Goal: Task Accomplishment & Management: Use online tool/utility

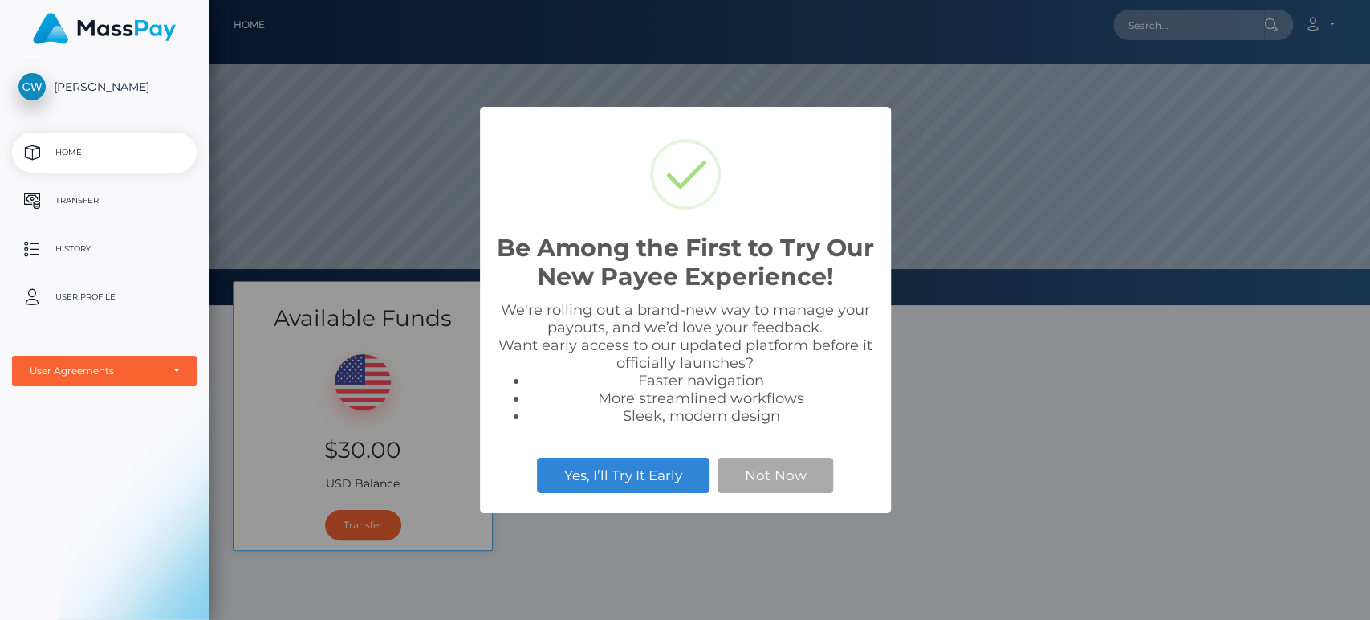
scroll to position [304, 1161]
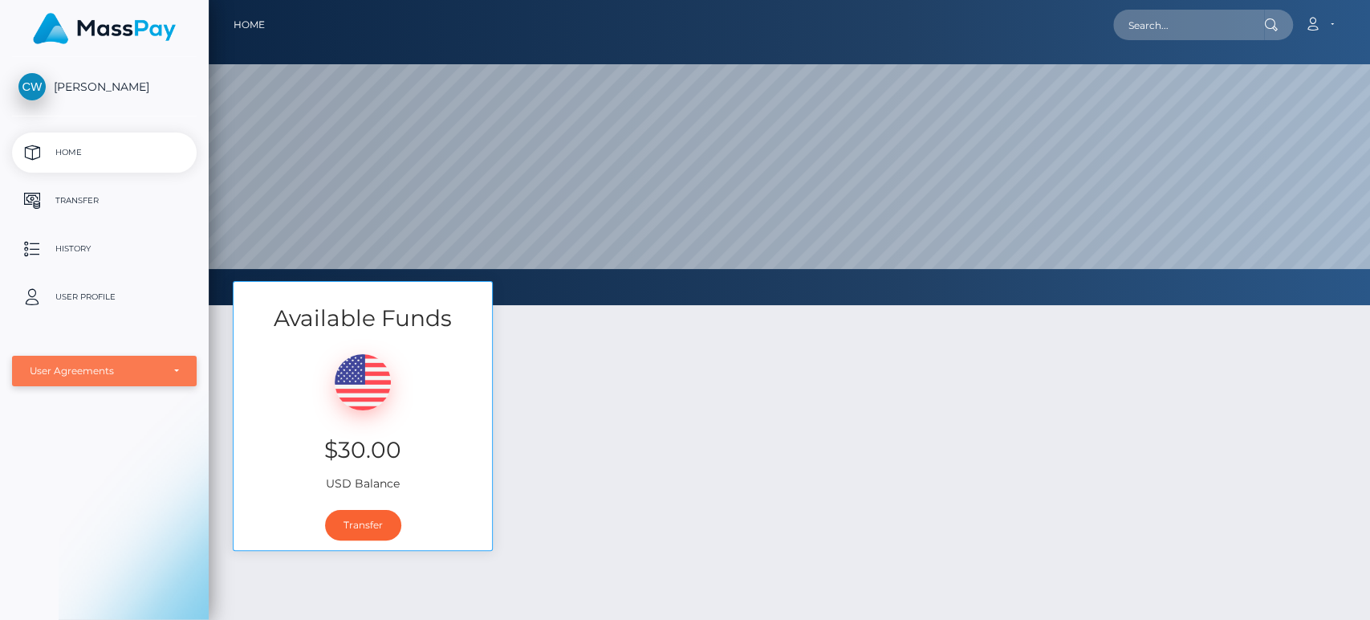
click at [132, 367] on div "User Agreements" at bounding box center [96, 370] width 132 height 13
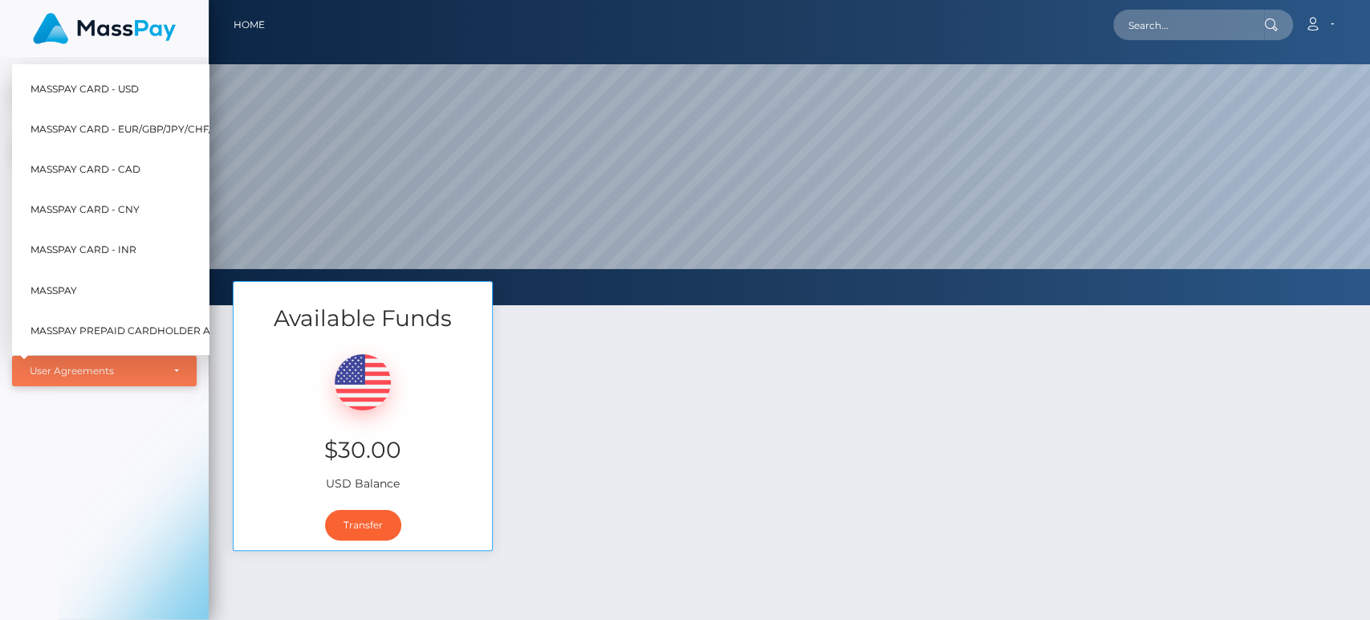
click at [154, 376] on div "User Agreements" at bounding box center [96, 370] width 132 height 13
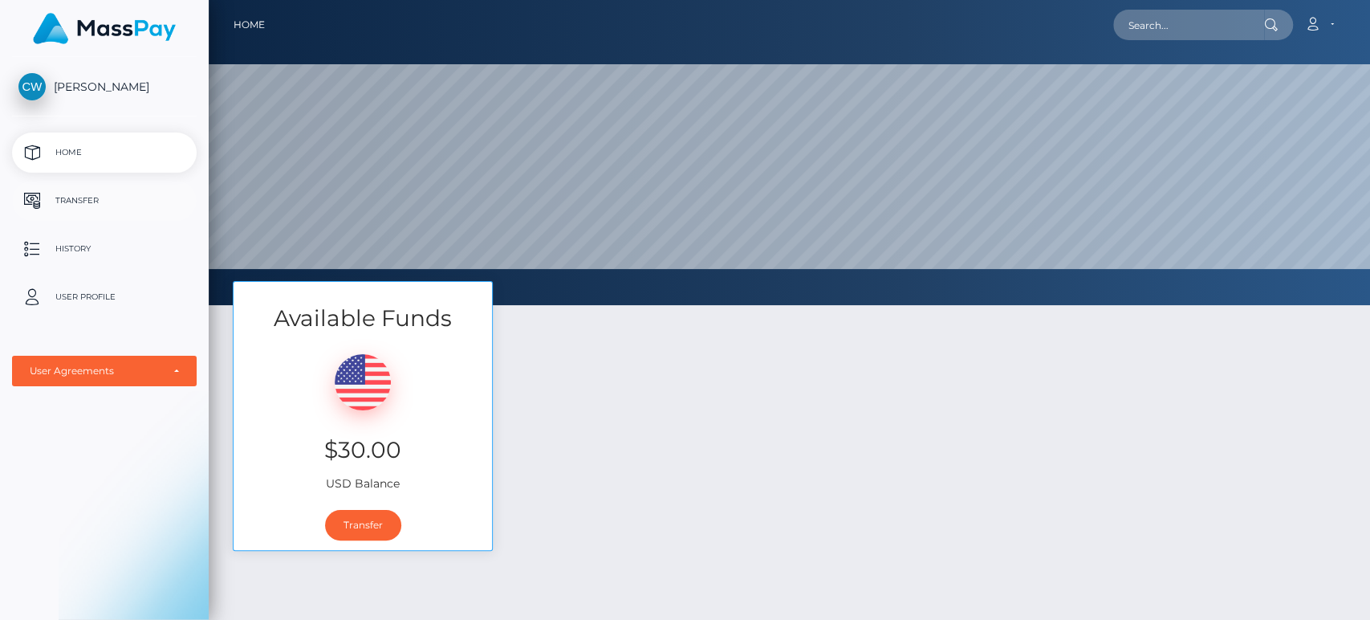
click at [86, 197] on p "Transfer" at bounding box center [104, 201] width 172 height 24
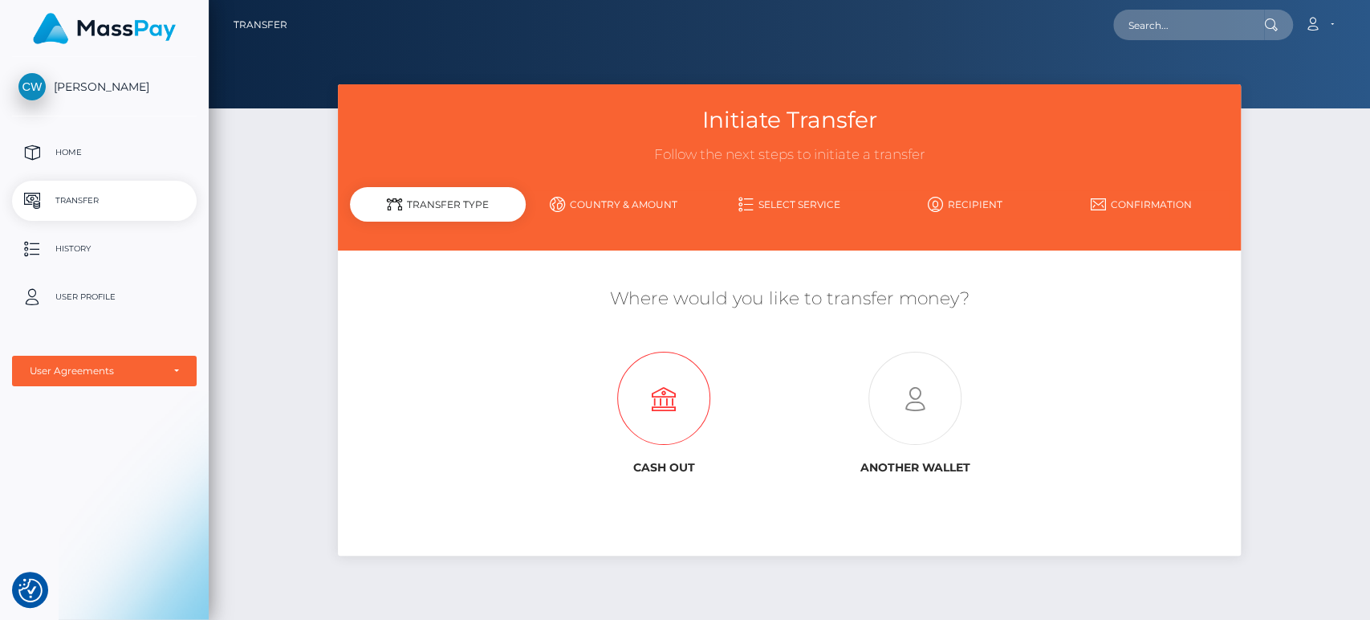
click at [665, 401] on icon at bounding box center [664, 398] width 251 height 93
click at [479, 200] on div "Transfer Type" at bounding box center [438, 204] width 176 height 35
click at [647, 202] on link "Country & Amount" at bounding box center [614, 204] width 176 height 28
click at [799, 202] on link "Select Service" at bounding box center [790, 204] width 176 height 28
click at [995, 201] on link "Recipient" at bounding box center [965, 204] width 176 height 28
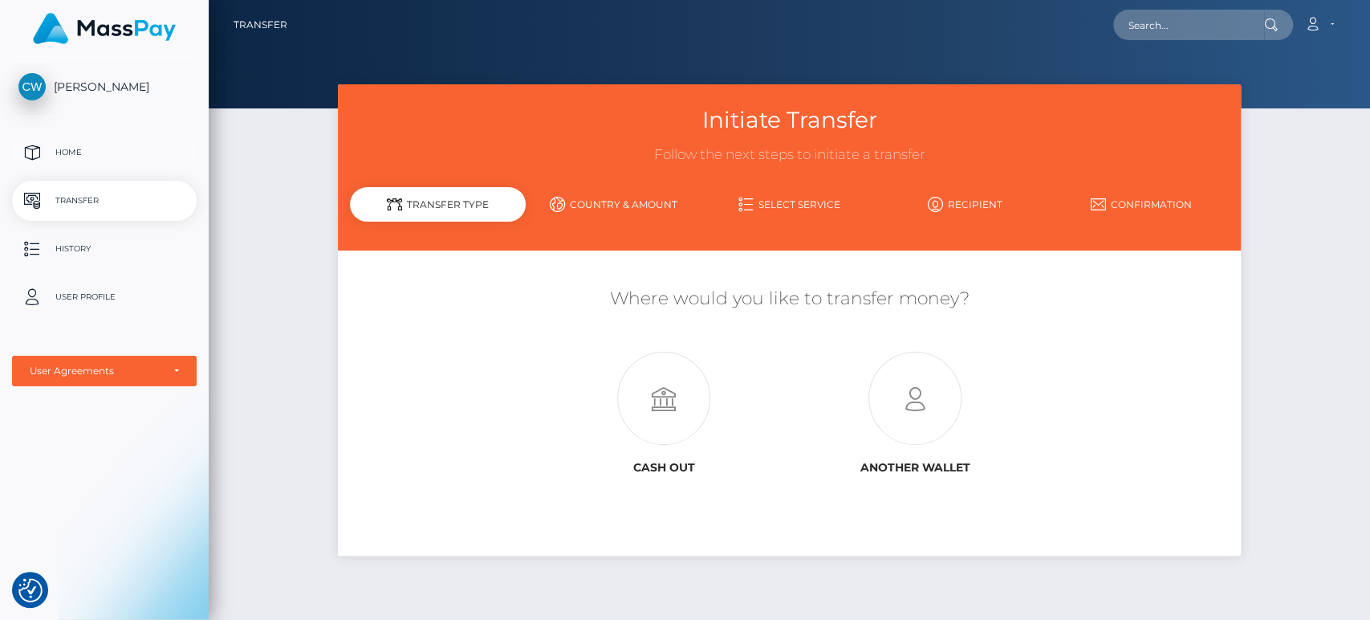
click at [31, 141] on p "Home" at bounding box center [104, 152] width 172 height 24
click at [120, 373] on div "User Agreements" at bounding box center [96, 370] width 132 height 13
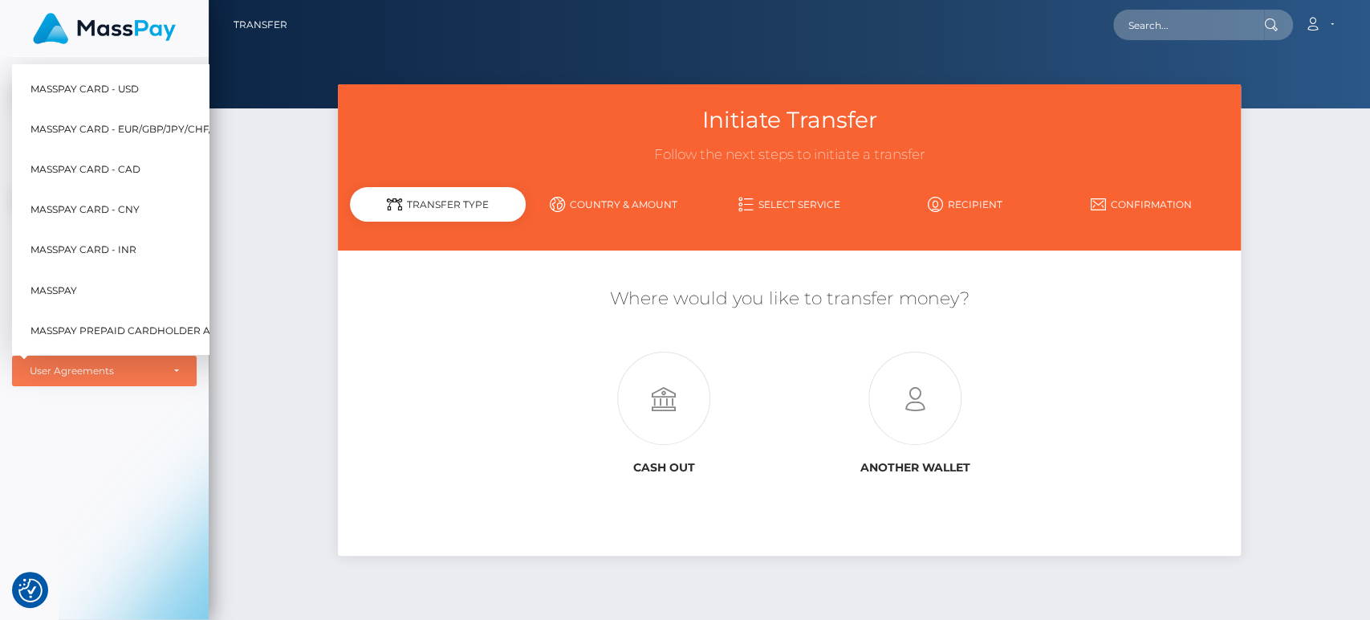
click at [89, 78] on span "MassPay Card - USD" at bounding box center [85, 88] width 108 height 21
select select "1"
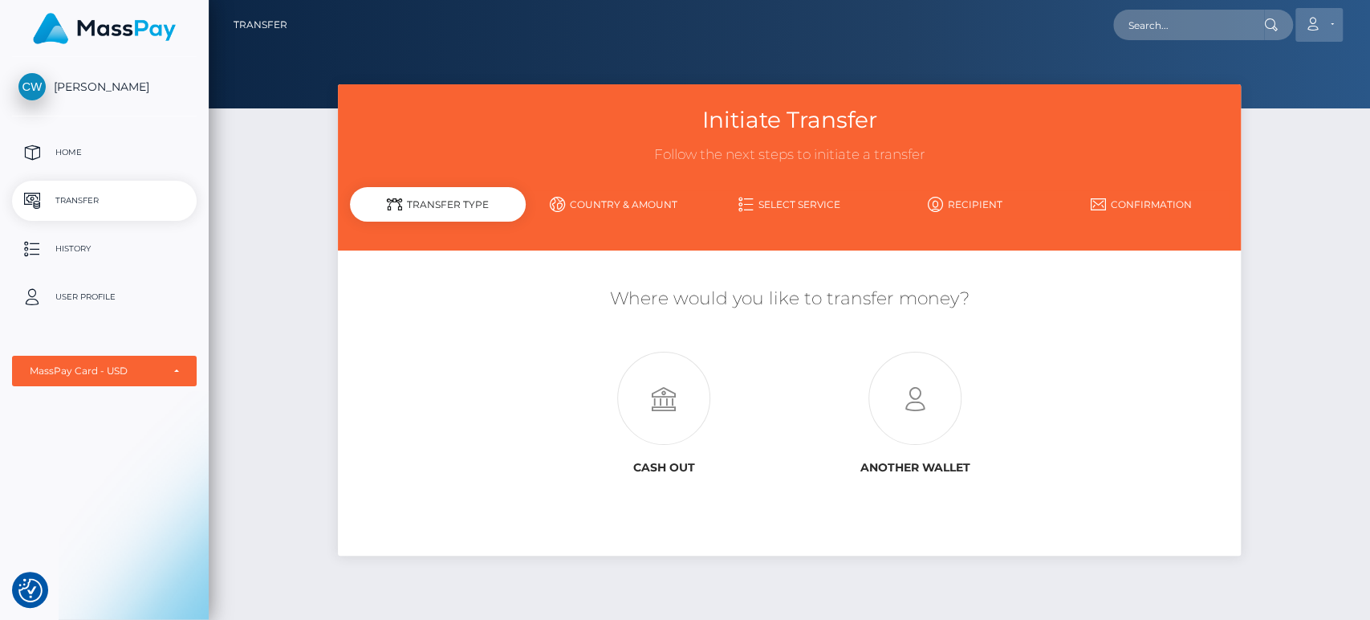
click at [1323, 26] on link "Account" at bounding box center [1319, 25] width 47 height 34
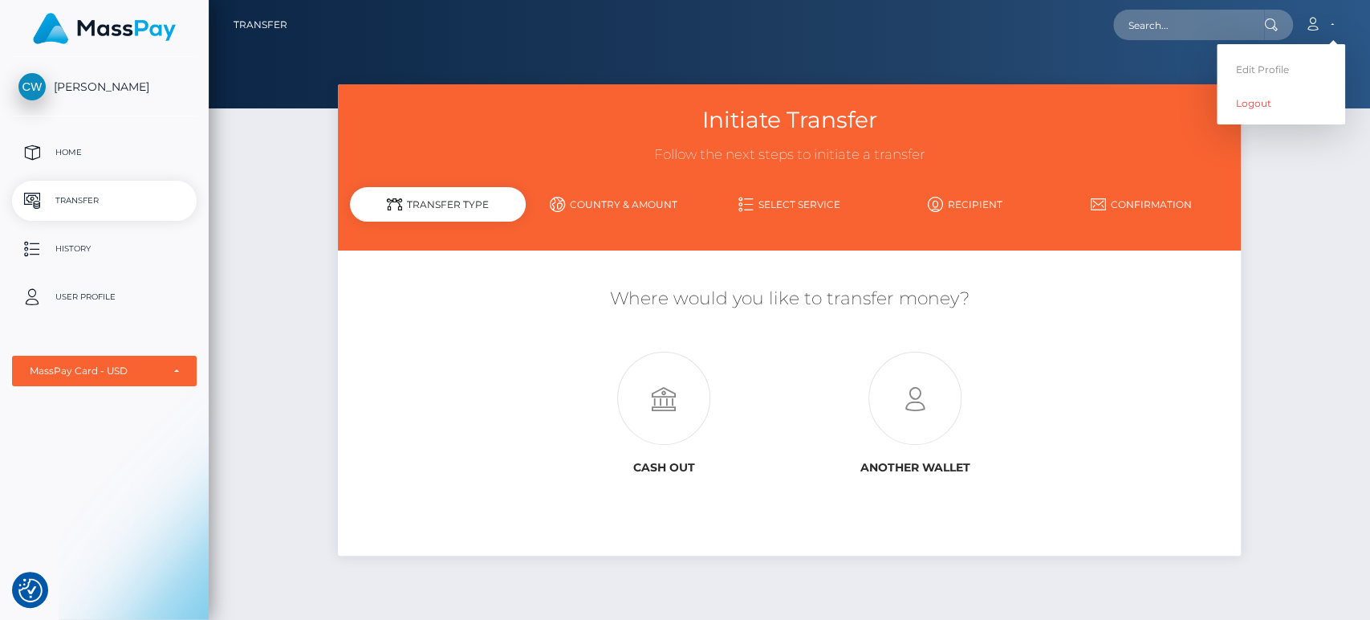
click at [790, 198] on link "Select Service" at bounding box center [790, 204] width 176 height 28
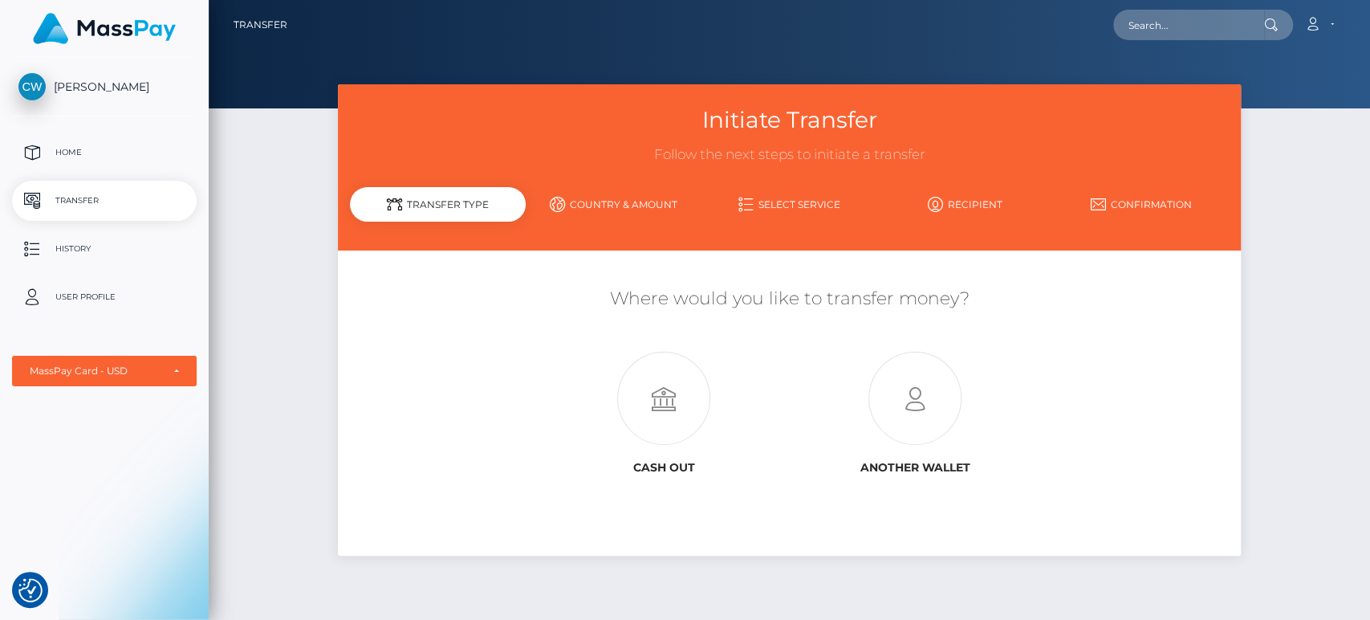
click at [769, 204] on link "Select Service" at bounding box center [790, 204] width 176 height 28
click at [85, 291] on p "User Profile" at bounding box center [104, 297] width 172 height 24
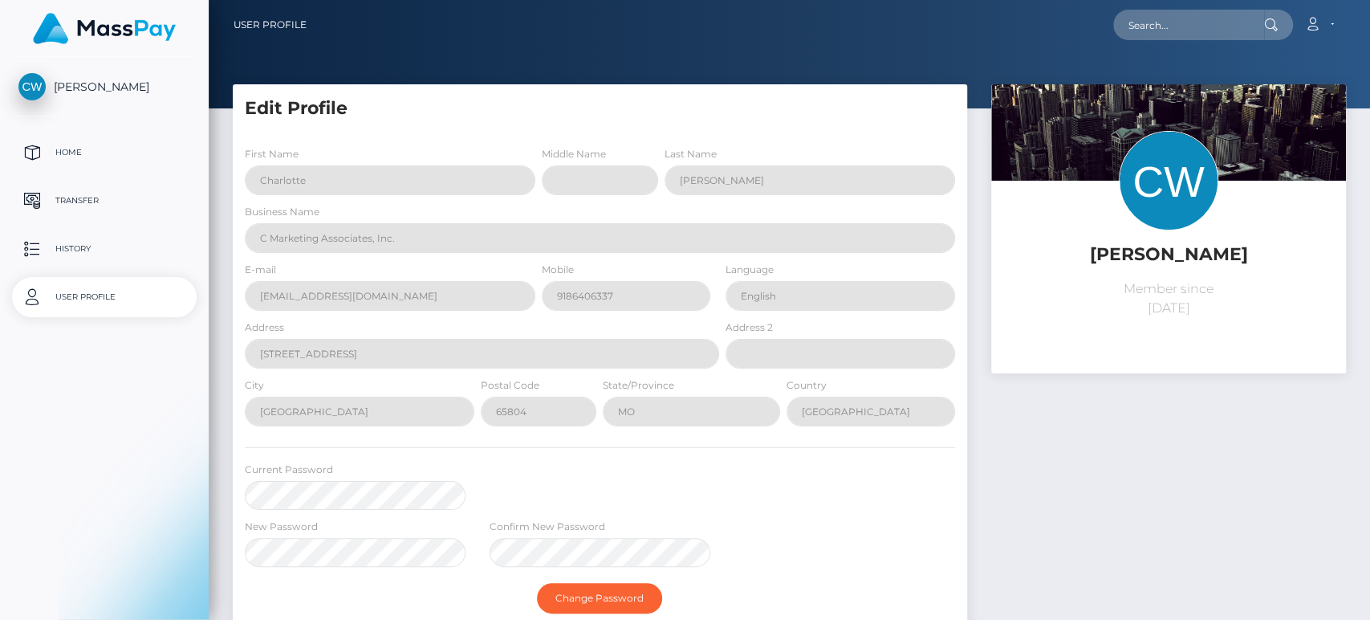
select select
click at [409, 103] on h5 "Edit Profile" at bounding box center [600, 108] width 710 height 25
click at [63, 150] on p "Home" at bounding box center [104, 152] width 172 height 24
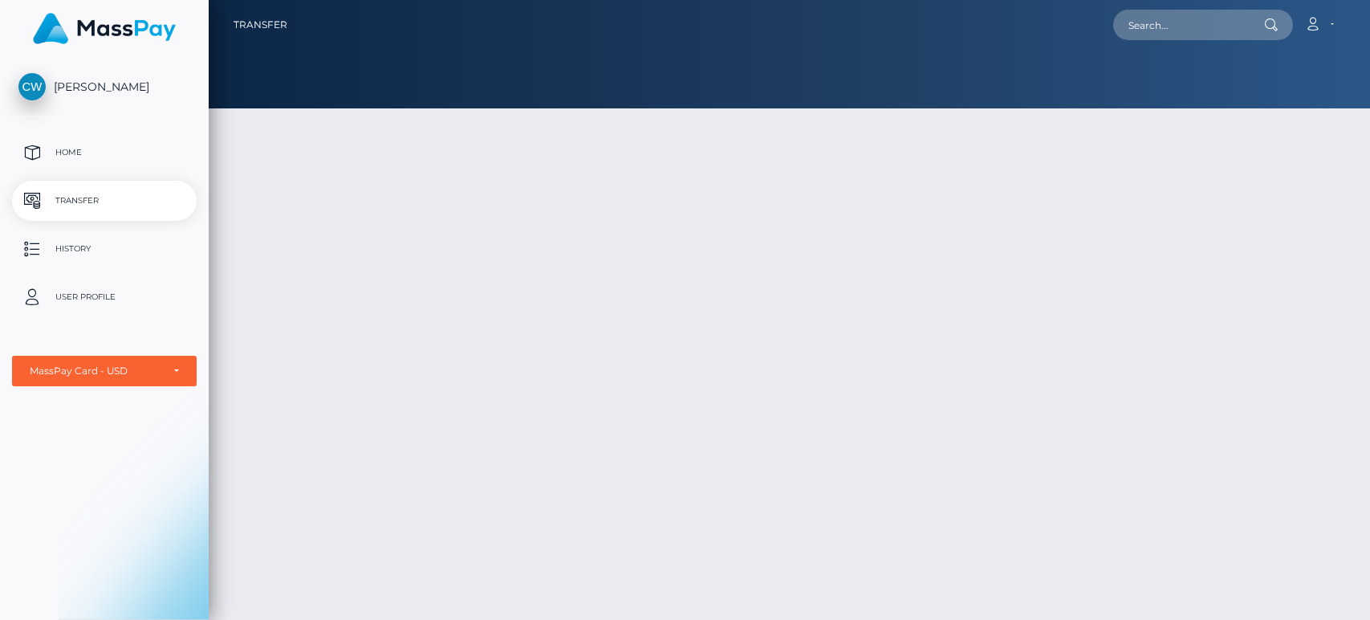
select select "1"
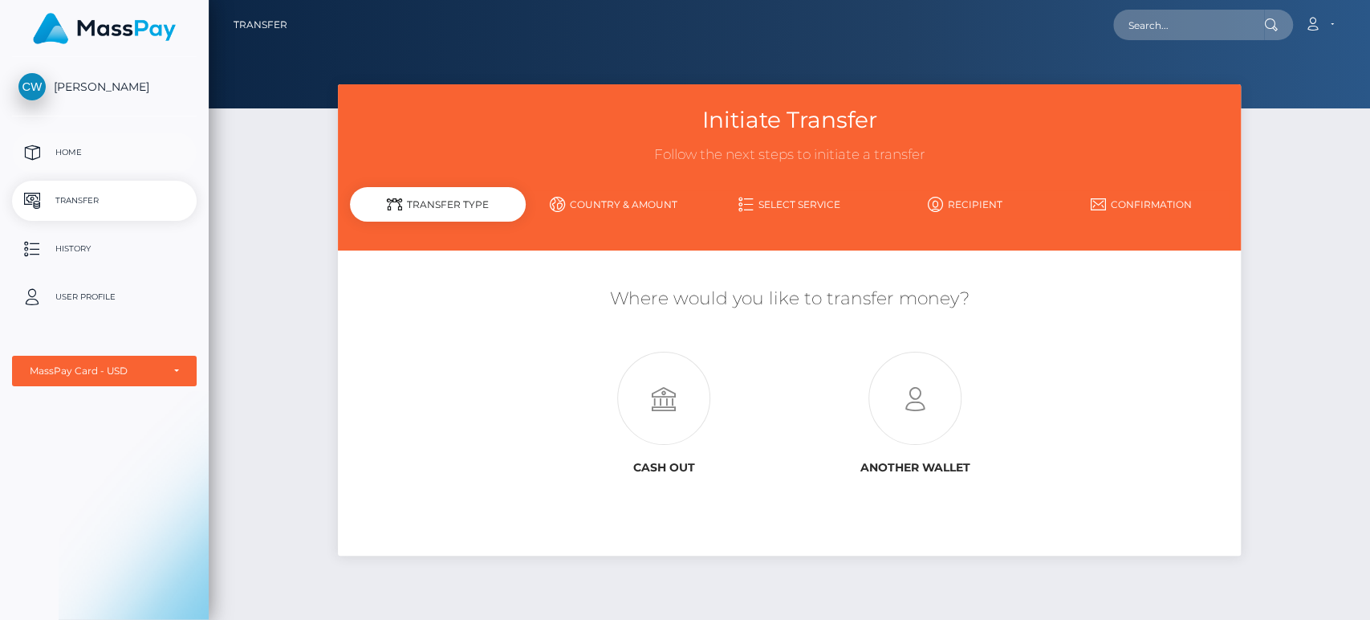
click at [67, 148] on p "Home" at bounding box center [104, 152] width 172 height 24
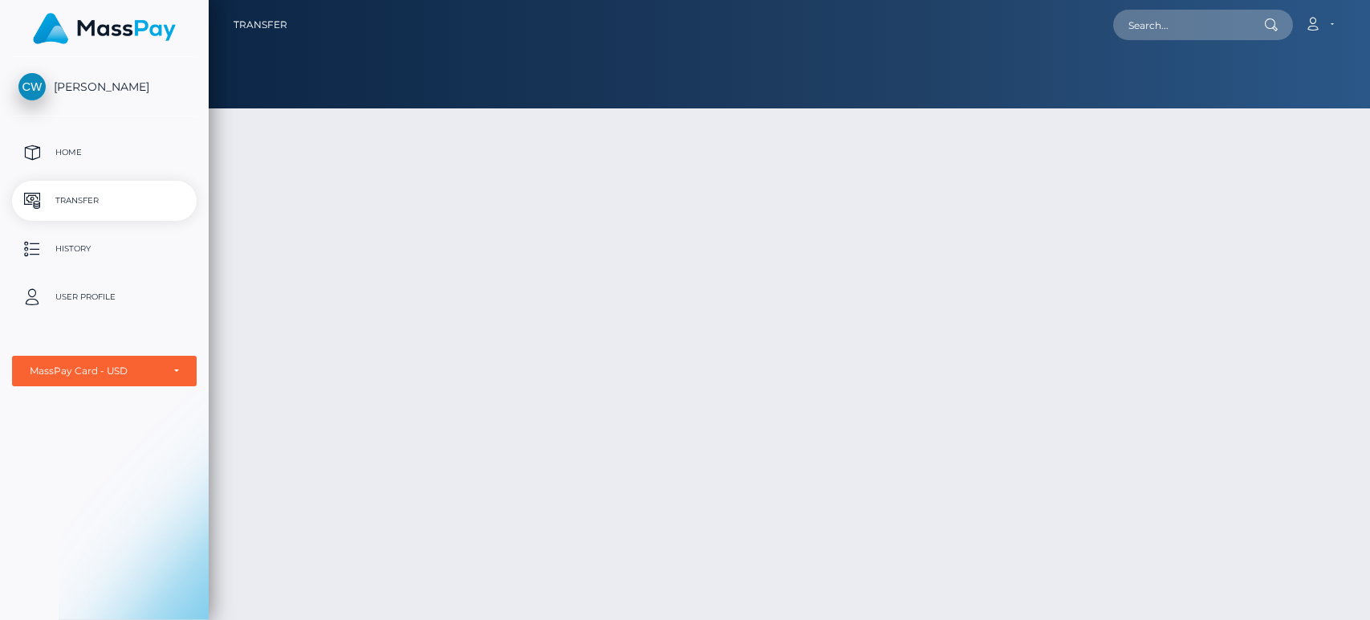
select select "1"
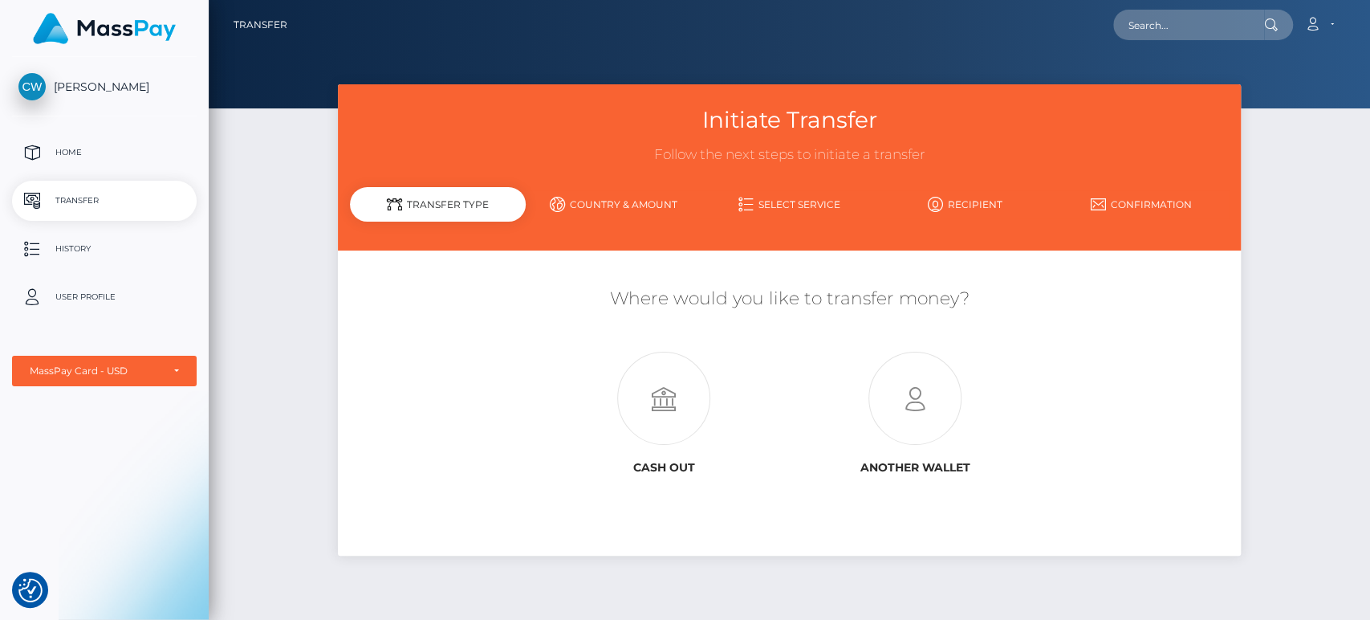
click at [619, 197] on link "Country & Amount" at bounding box center [614, 204] width 176 height 28
click at [481, 205] on div "Transfer Type" at bounding box center [438, 204] width 176 height 35
click at [597, 201] on link "Country & Amount" at bounding box center [614, 204] width 176 height 28
click at [464, 204] on div "Transfer Type" at bounding box center [438, 204] width 176 height 35
click at [456, 198] on div "Transfer Type" at bounding box center [438, 204] width 176 height 35
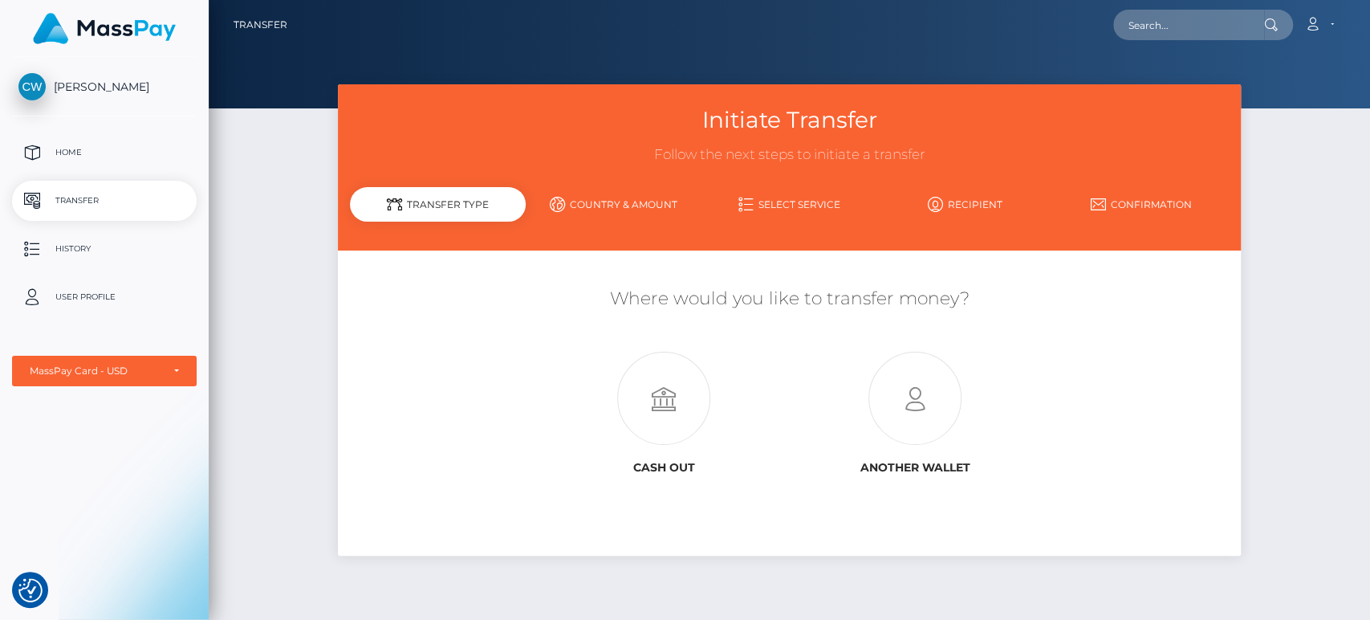
click at [113, 199] on p "Transfer" at bounding box center [104, 201] width 172 height 24
click at [466, 205] on div "Transfer Type" at bounding box center [438, 204] width 176 height 35
click at [607, 204] on link "Country & Amount" at bounding box center [614, 204] width 176 height 28
click at [459, 203] on div "Transfer Type" at bounding box center [438, 204] width 176 height 35
click at [455, 202] on div "Transfer Type" at bounding box center [438, 204] width 176 height 35
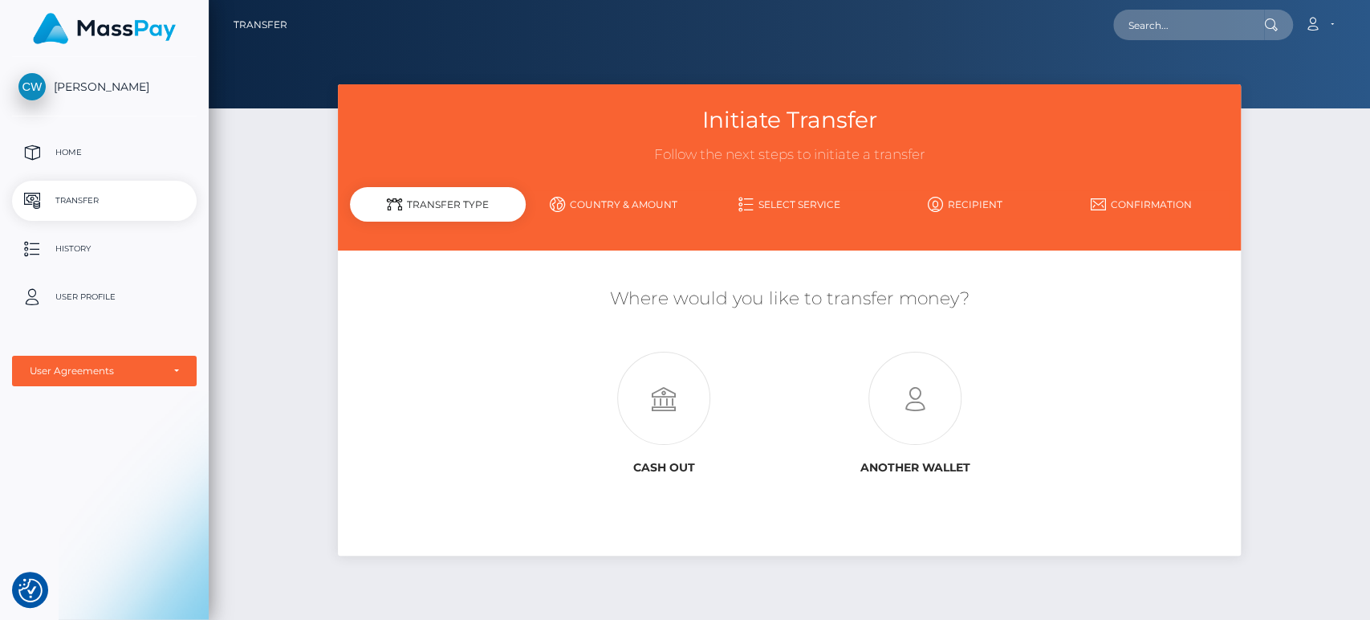
click at [454, 204] on div "Transfer Type" at bounding box center [438, 204] width 176 height 35
click at [456, 209] on div "Transfer Type" at bounding box center [438, 204] width 176 height 35
click at [1335, 24] on link "Account" at bounding box center [1319, 25] width 47 height 34
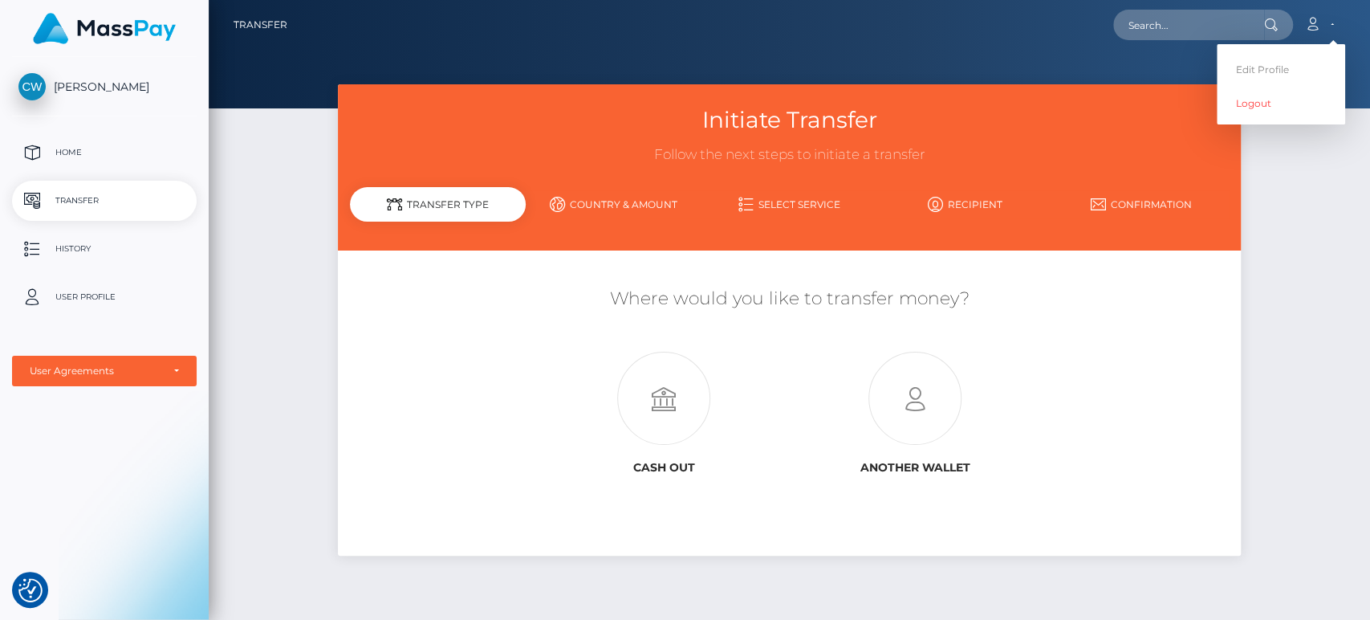
click at [1335, 173] on div "Initiate Transfer Follow the next steps to initiate a transfer Transfer Type Co…" at bounding box center [790, 344] width 1162 height 521
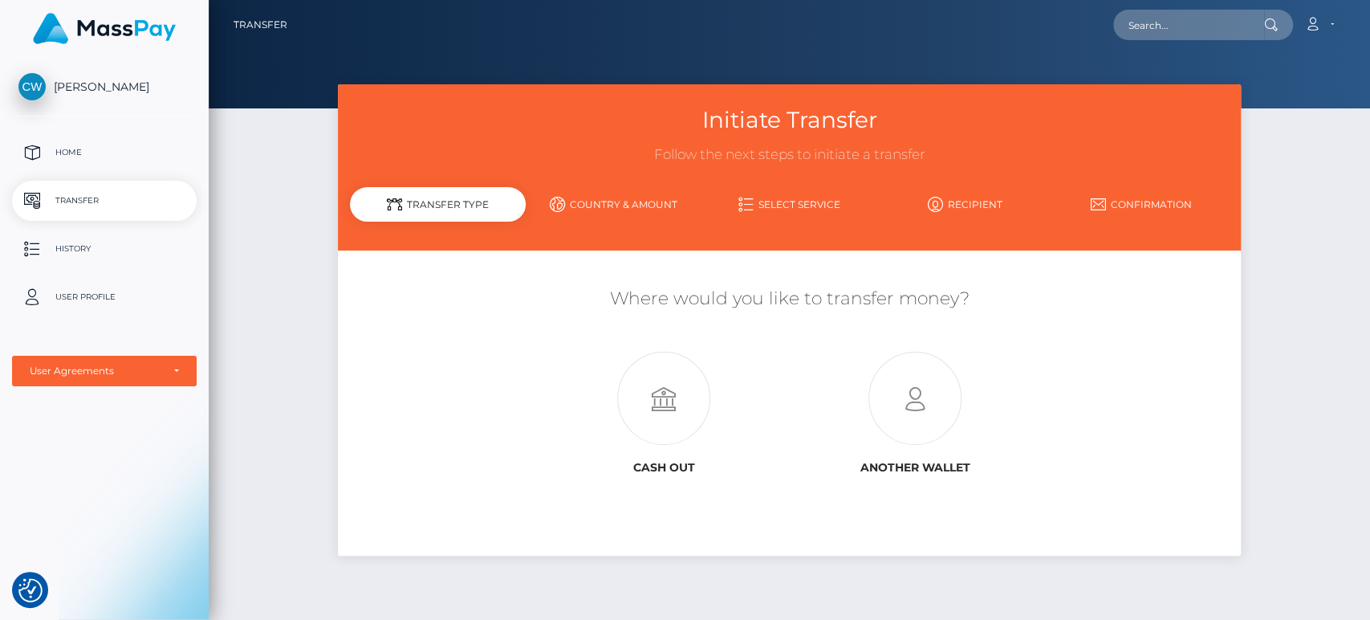
click at [458, 204] on div "Transfer Type" at bounding box center [438, 204] width 176 height 35
click at [78, 243] on p "History" at bounding box center [104, 249] width 172 height 24
click at [617, 201] on link "Country & Amount" at bounding box center [614, 204] width 176 height 28
click at [459, 203] on div "Transfer Type" at bounding box center [438, 204] width 176 height 35
click at [31, 581] on img "Consent Preferences" at bounding box center [30, 590] width 24 height 24
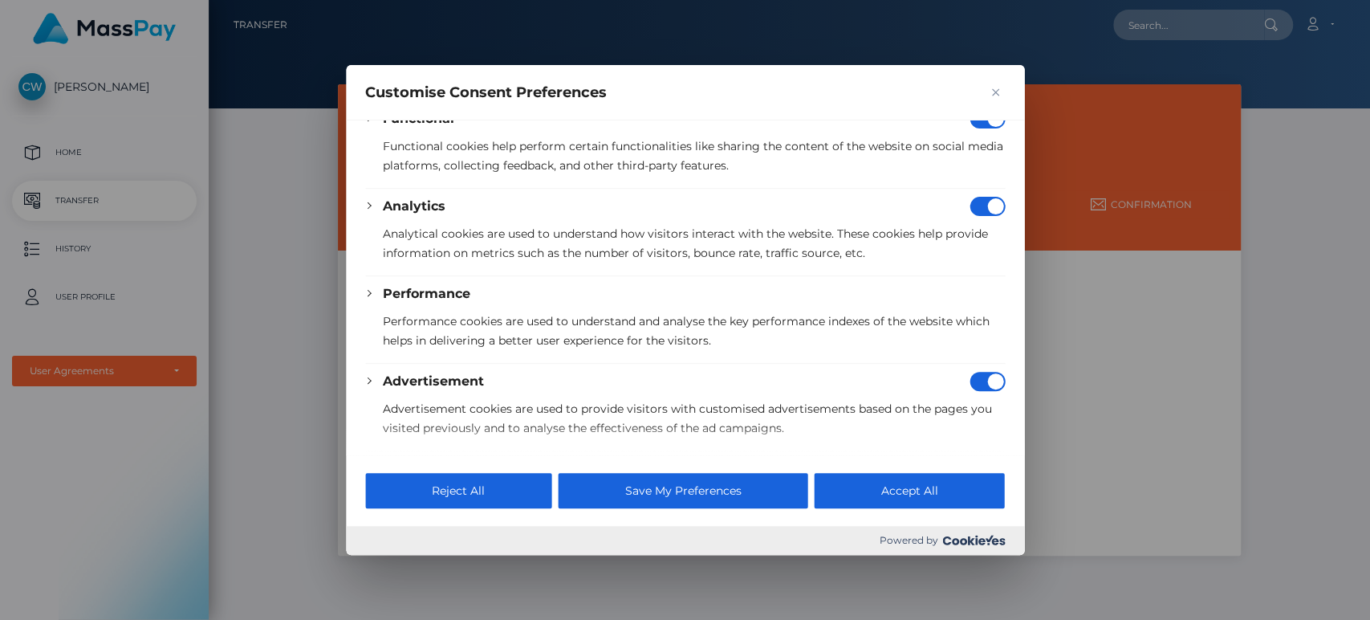
scroll to position [309, 0]
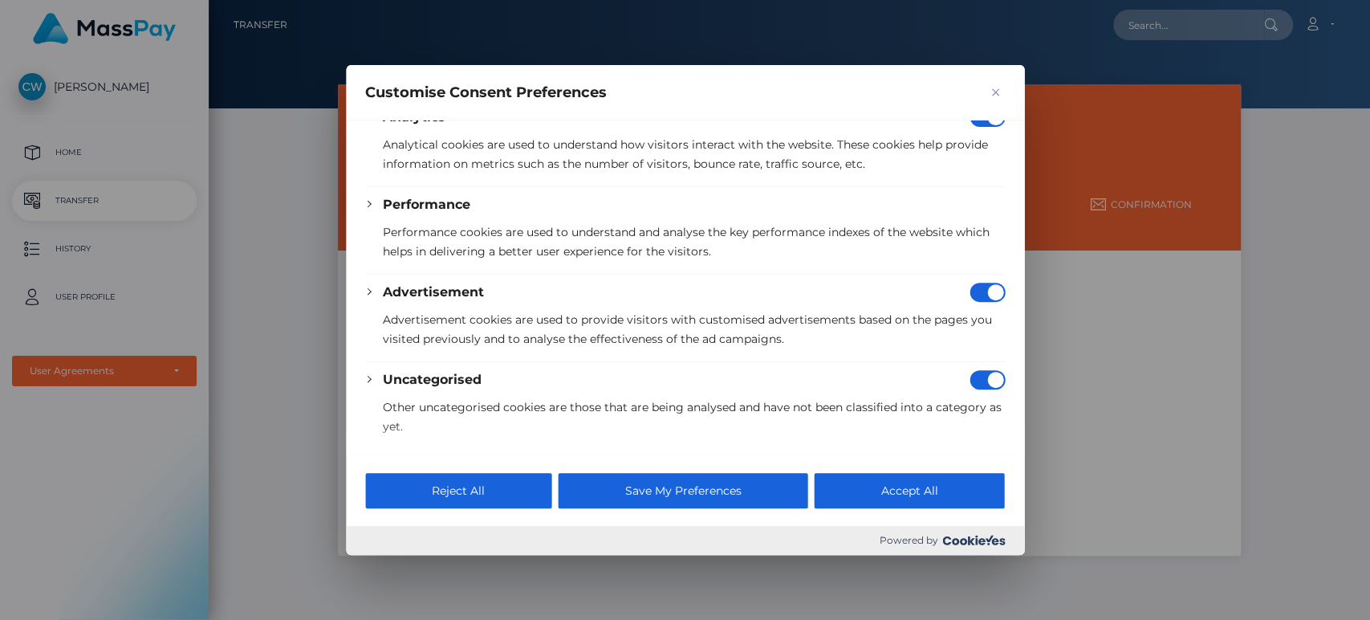
click at [981, 292] on input "Disable Advertisement" at bounding box center [987, 292] width 35 height 19
checkbox input "false"
drag, startPoint x: 979, startPoint y: 376, endPoint x: 874, endPoint y: 385, distance: 105.5
click at [978, 376] on input "Disable Uncategorised" at bounding box center [987, 379] width 35 height 19
checkbox input "false"
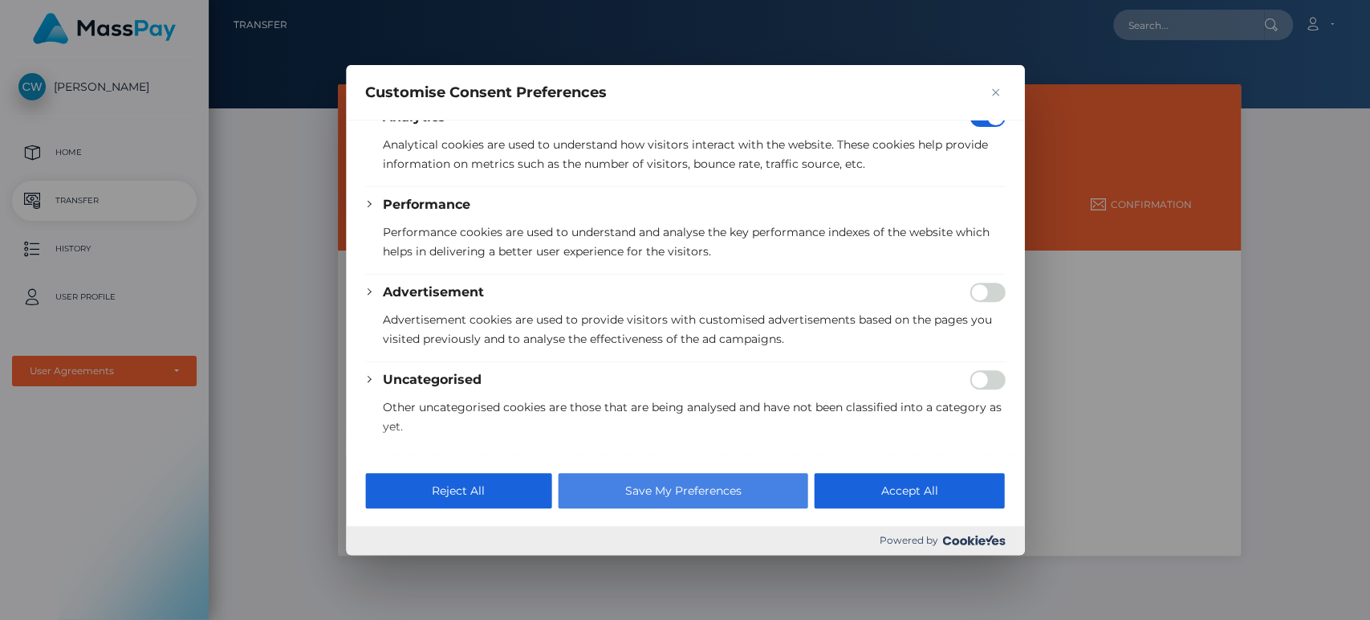
click at [661, 490] on button "Save My Preferences" at bounding box center [683, 490] width 250 height 35
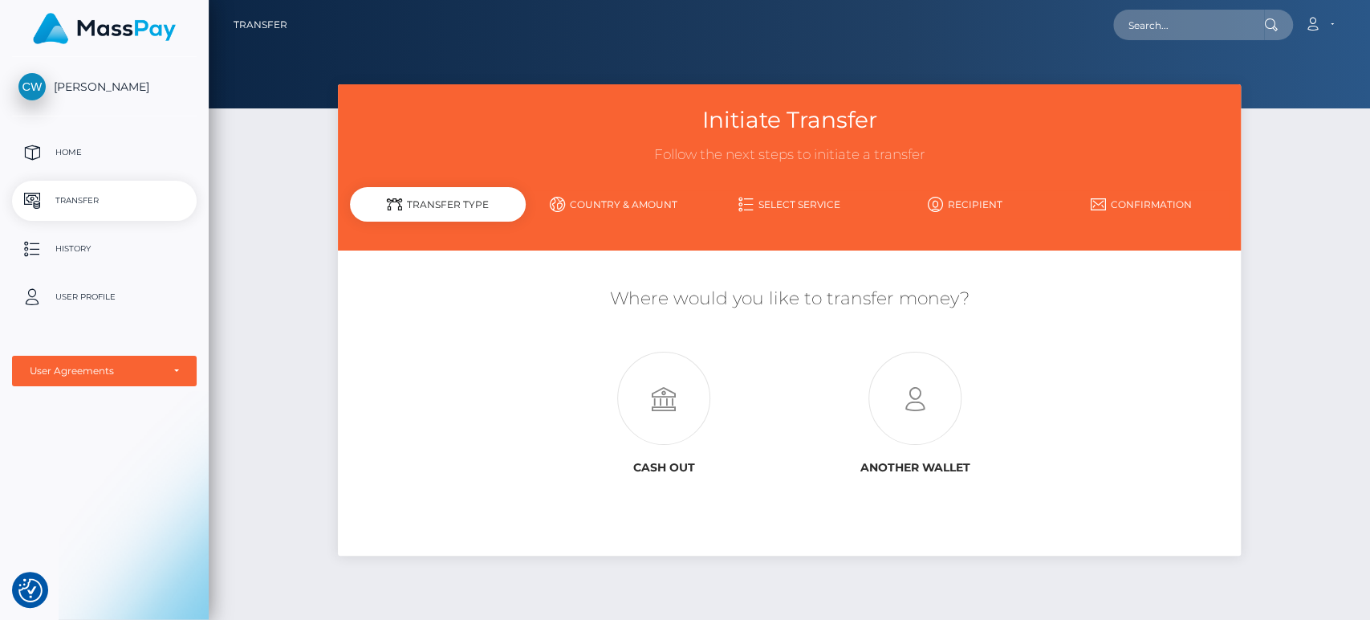
click at [454, 203] on div "Transfer Type" at bounding box center [438, 204] width 176 height 35
click at [466, 205] on div "Transfer Type" at bounding box center [438, 204] width 176 height 35
drag, startPoint x: 258, startPoint y: 18, endPoint x: 260, endPoint y: 28, distance: 9.8
click at [258, 19] on link "Transfer" at bounding box center [261, 25] width 54 height 34
click at [454, 200] on div "Transfer Type" at bounding box center [438, 204] width 176 height 35
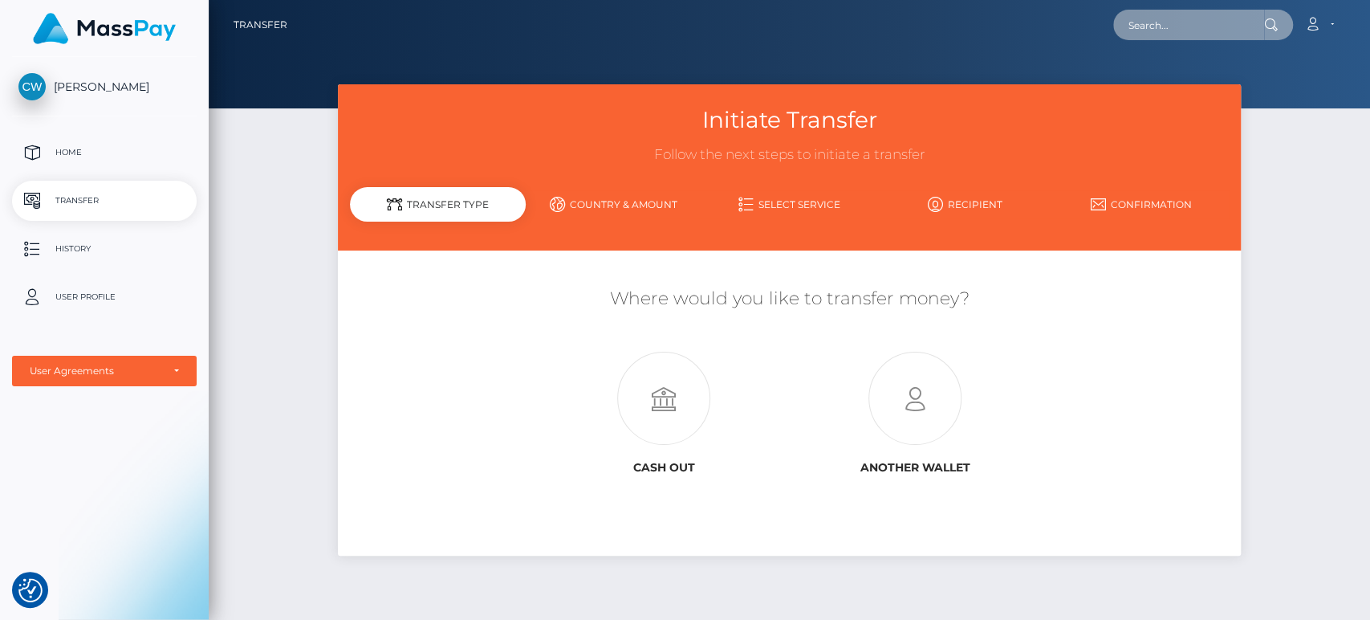
click at [1137, 22] on input "text" at bounding box center [1188, 25] width 151 height 31
type input "How do I set up transfer type"
click at [468, 204] on div "Transfer Type" at bounding box center [438, 204] width 176 height 35
click at [433, 205] on div "Transfer Type" at bounding box center [438, 204] width 176 height 35
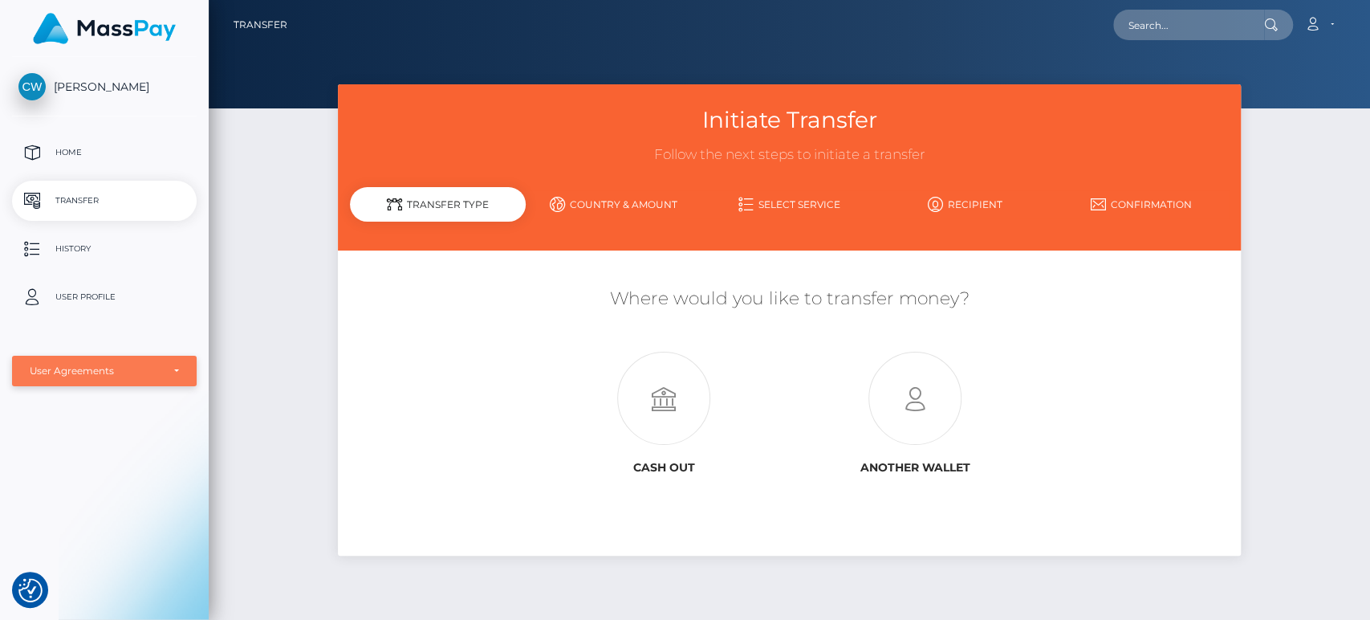
click at [177, 366] on div "User Agreements" at bounding box center [104, 370] width 149 height 13
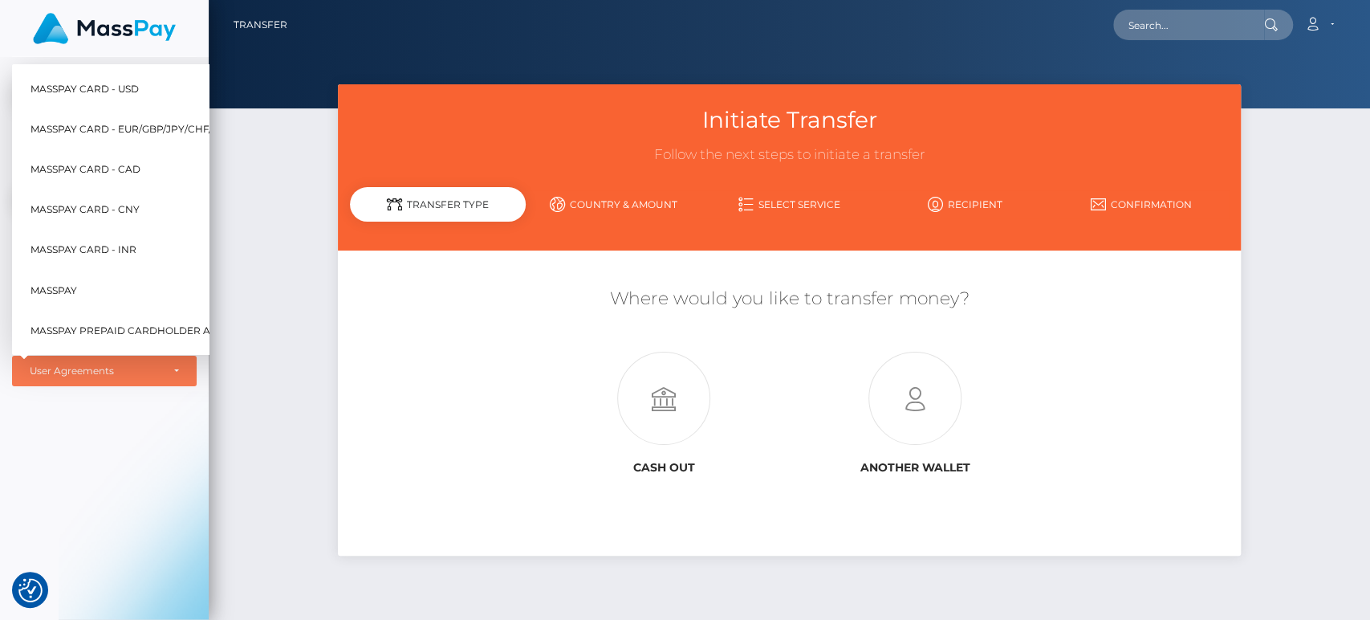
click at [56, 279] on span "MassPay" at bounding box center [54, 289] width 47 height 21
select select "6"
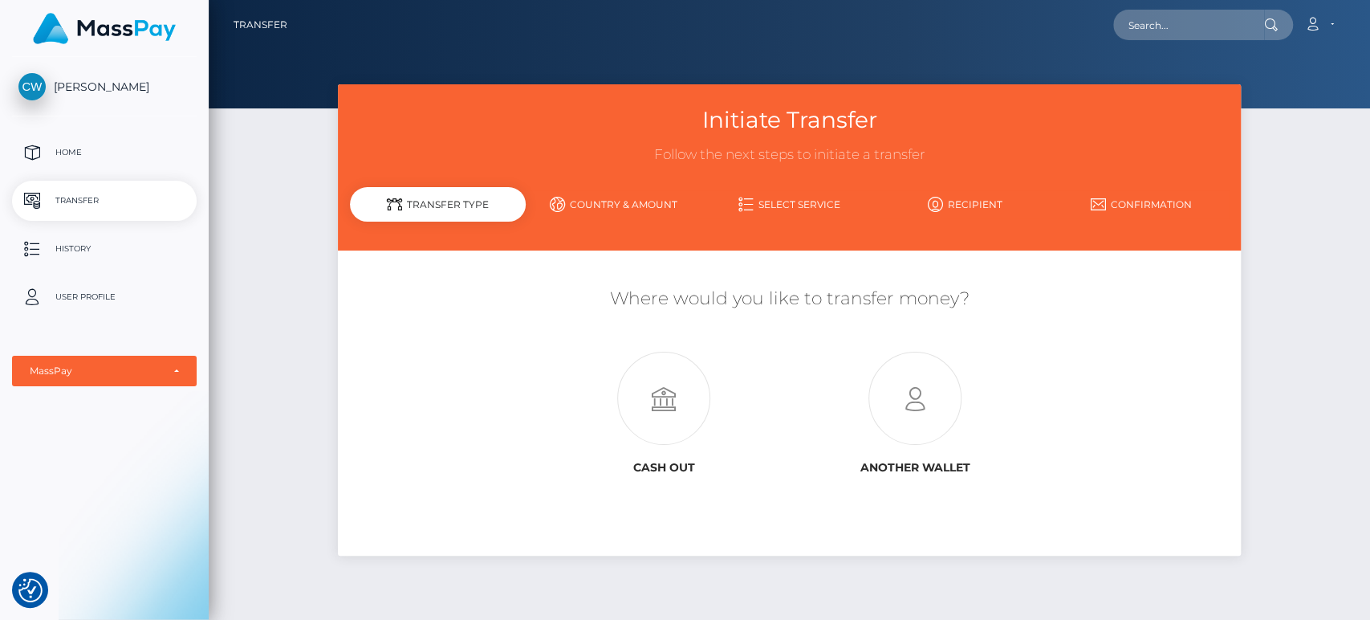
click at [437, 198] on div "Transfer Type" at bounding box center [438, 204] width 176 height 35
click at [621, 201] on link "Country & Amount" at bounding box center [614, 204] width 176 height 28
click at [774, 204] on link "Select Service" at bounding box center [790, 204] width 176 height 28
click at [455, 199] on div "Transfer Type" at bounding box center [438, 204] width 176 height 35
click at [451, 202] on div "Transfer Type" at bounding box center [438, 204] width 176 height 35
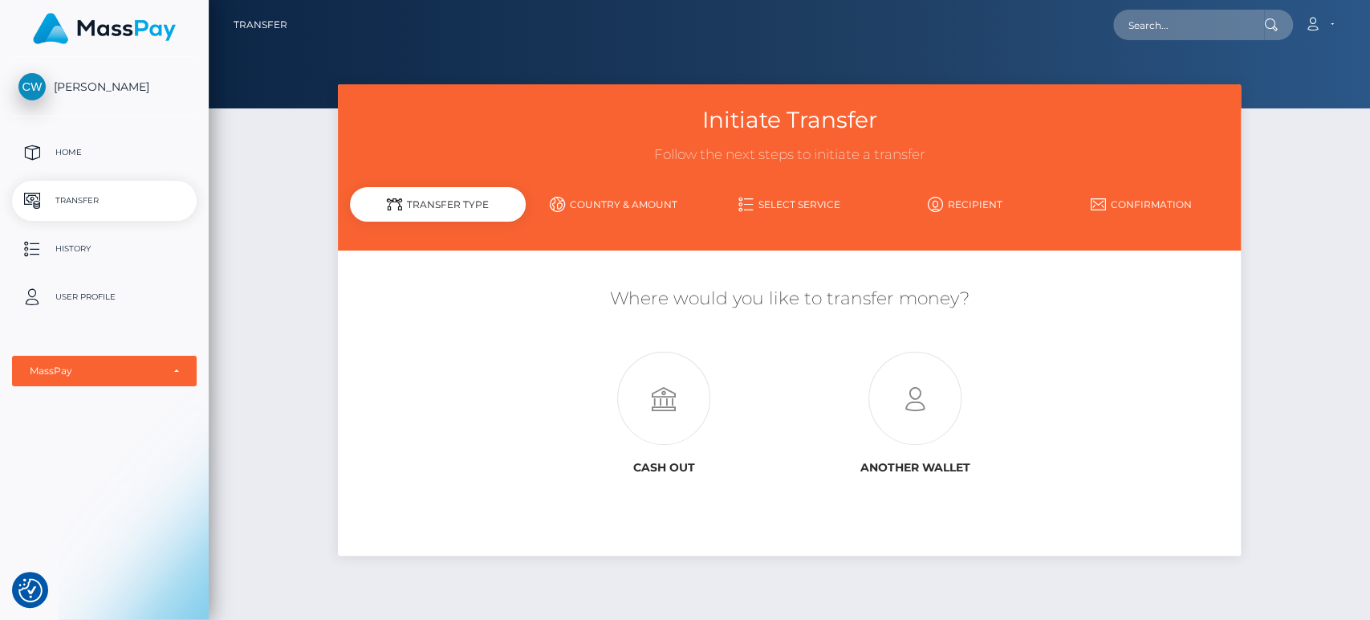
click at [451, 202] on div "Transfer Type" at bounding box center [438, 204] width 176 height 35
click at [473, 205] on div "Transfer Type" at bounding box center [438, 204] width 176 height 35
click at [436, 207] on div "Transfer Type" at bounding box center [438, 204] width 176 height 35
click at [446, 200] on div "Transfer Type" at bounding box center [438, 204] width 176 height 35
click at [431, 201] on div "Transfer Type" at bounding box center [438, 204] width 176 height 35
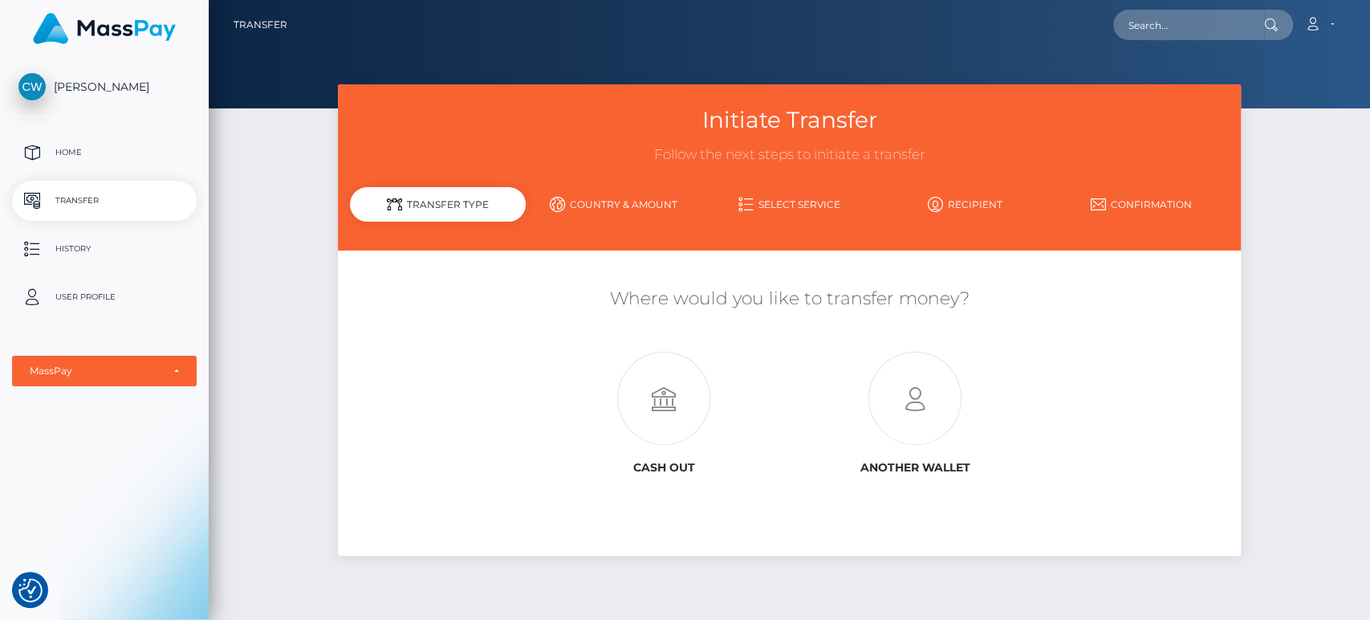
click at [470, 206] on div "Transfer Type" at bounding box center [438, 204] width 176 height 35
